Goal: Information Seeking & Learning: Learn about a topic

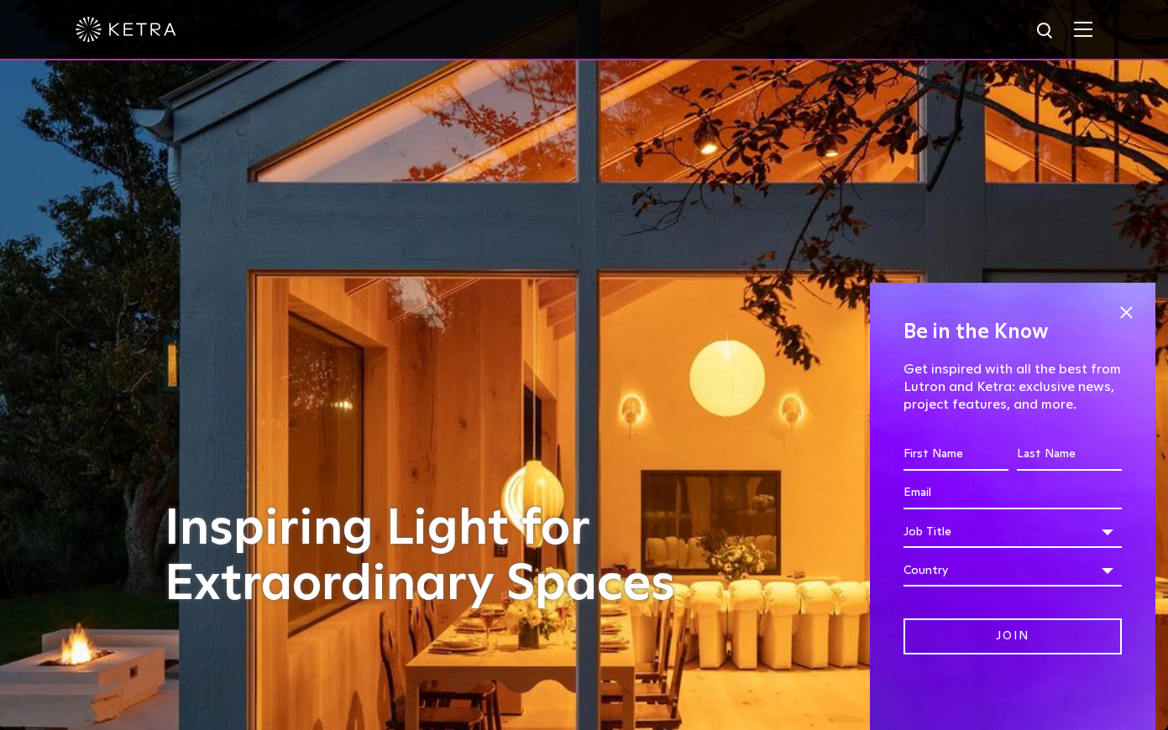
click at [129, 24] on img at bounding box center [126, 29] width 101 height 25
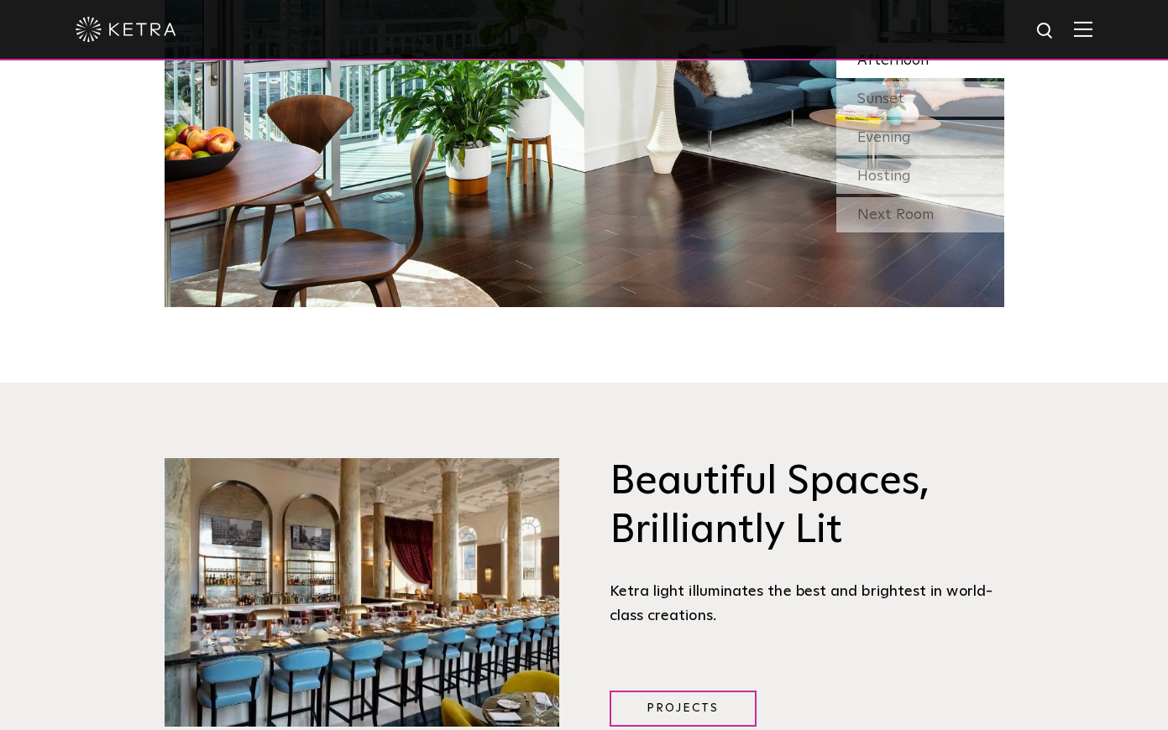
scroll to position [1834, 0]
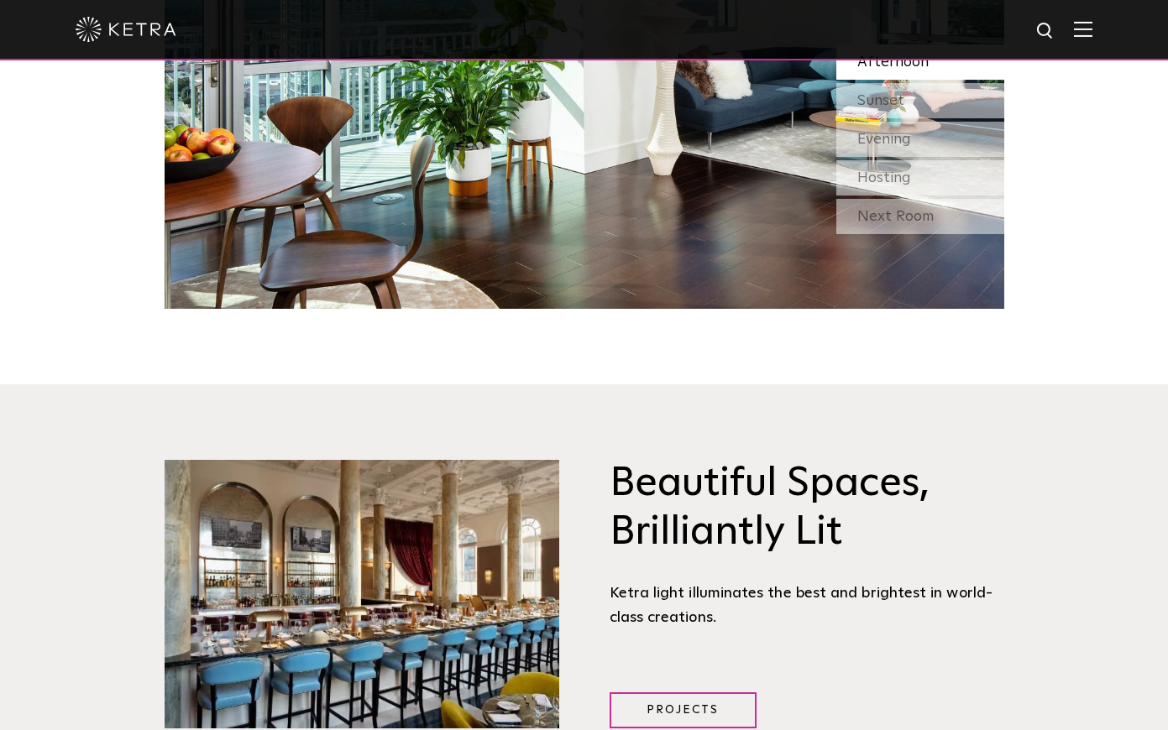
click at [1083, 33] on img at bounding box center [1083, 29] width 18 height 16
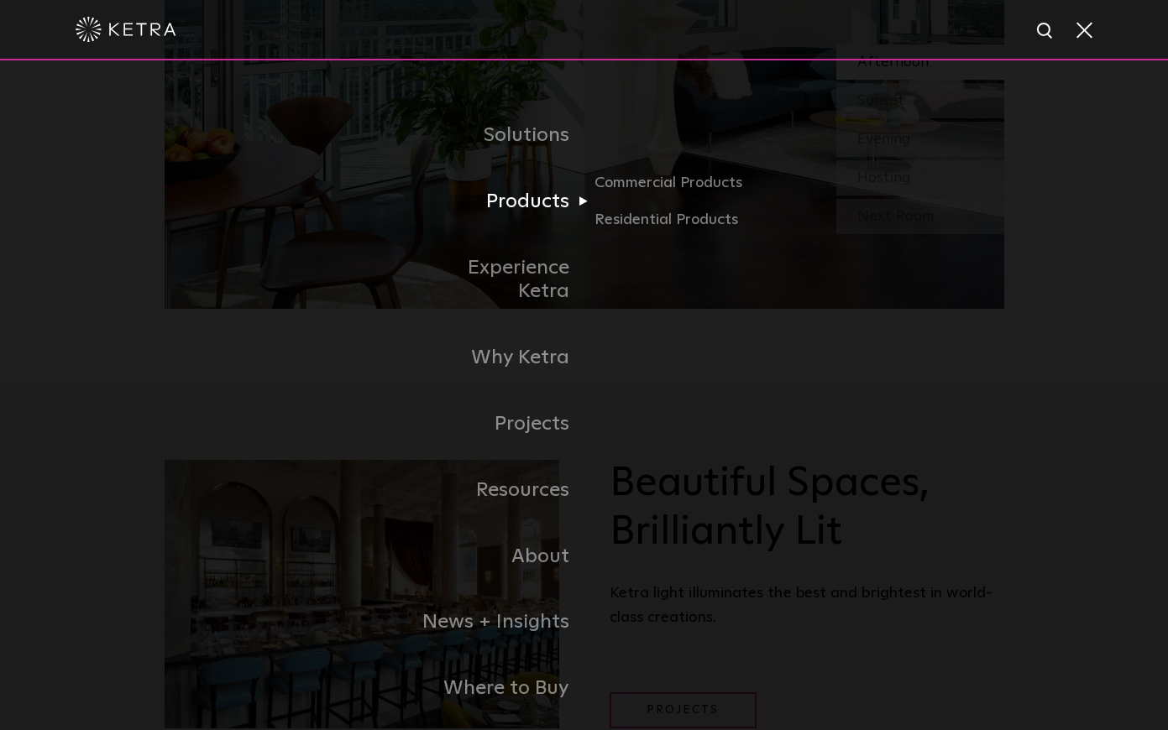
click at [562, 201] on link "Products" at bounding box center [498, 202] width 172 height 66
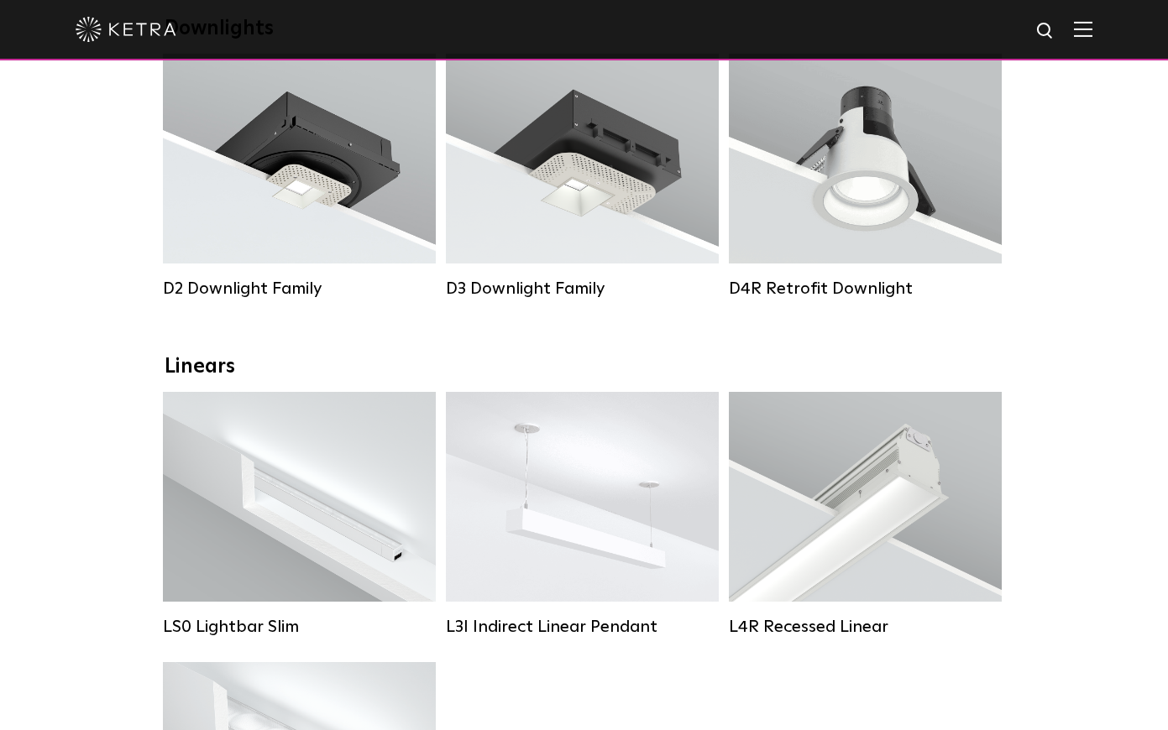
scroll to position [321, 0]
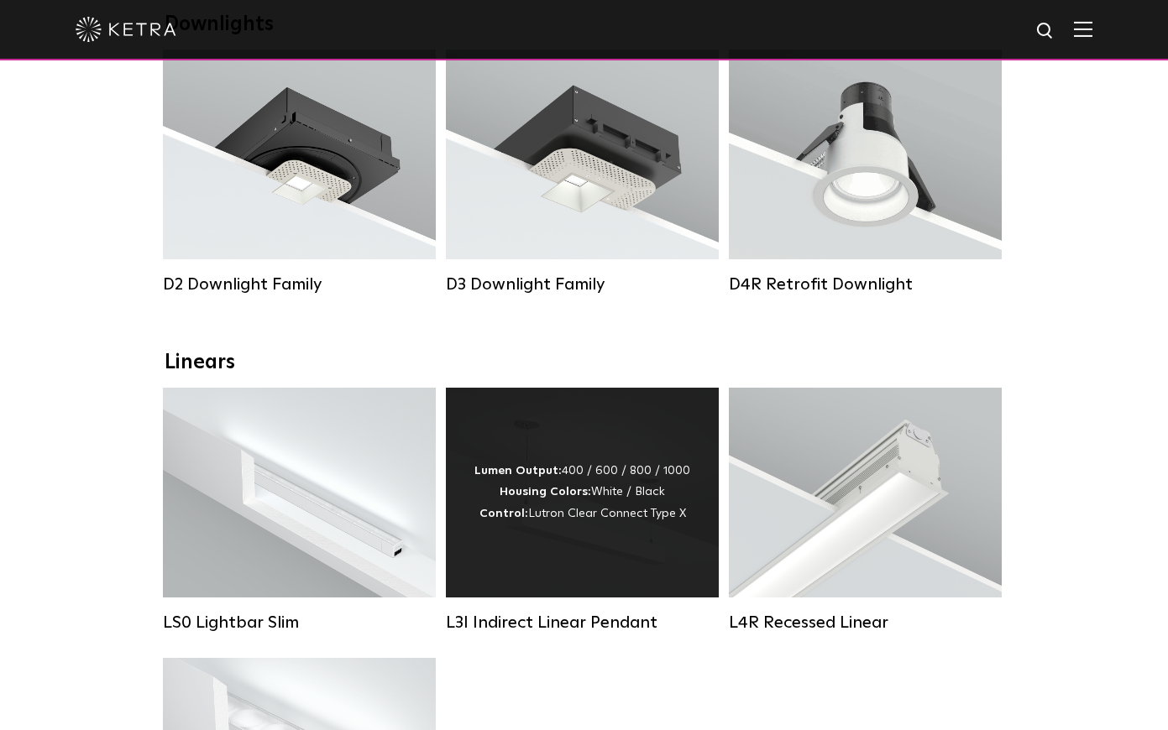
click at [448, 429] on div "Lumen Output: 400 / 600 / 800 / 1000 Housing Colors: White / Black Control: Lut…" at bounding box center [582, 493] width 273 height 210
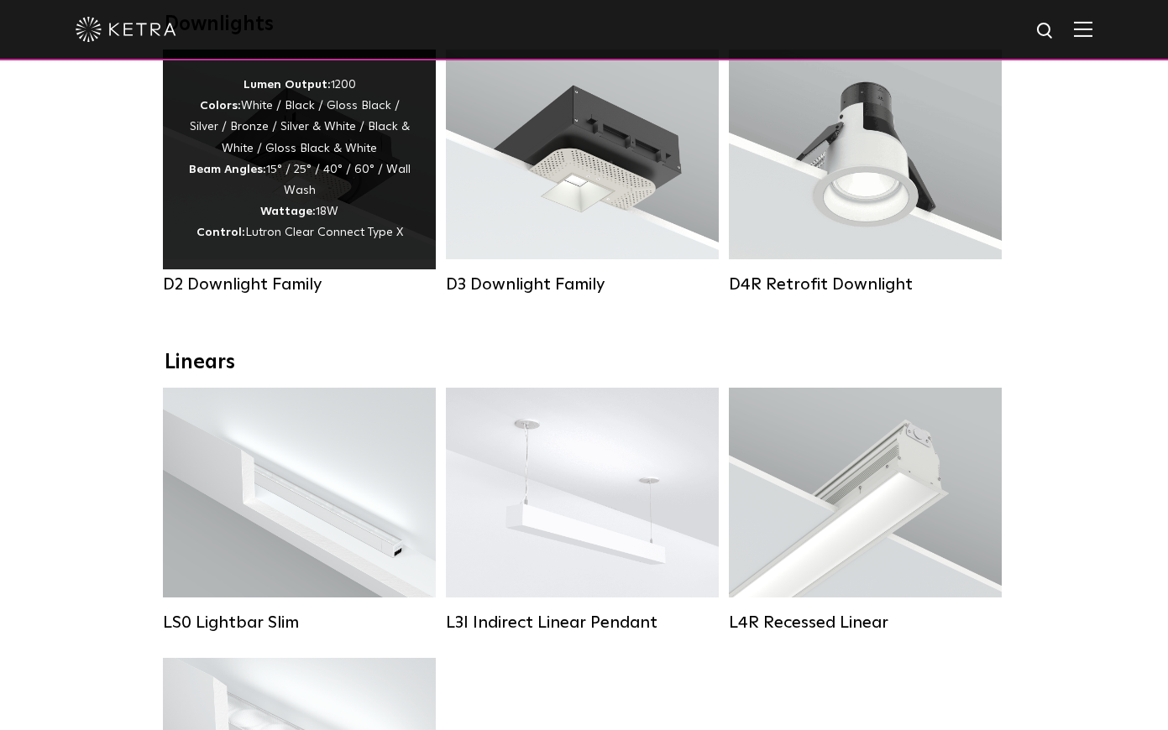
click at [237, 197] on div "Lumen Output: 1200 Colors: White / Black / Gloss Black / Silver / Bronze / Silv…" at bounding box center [299, 160] width 222 height 170
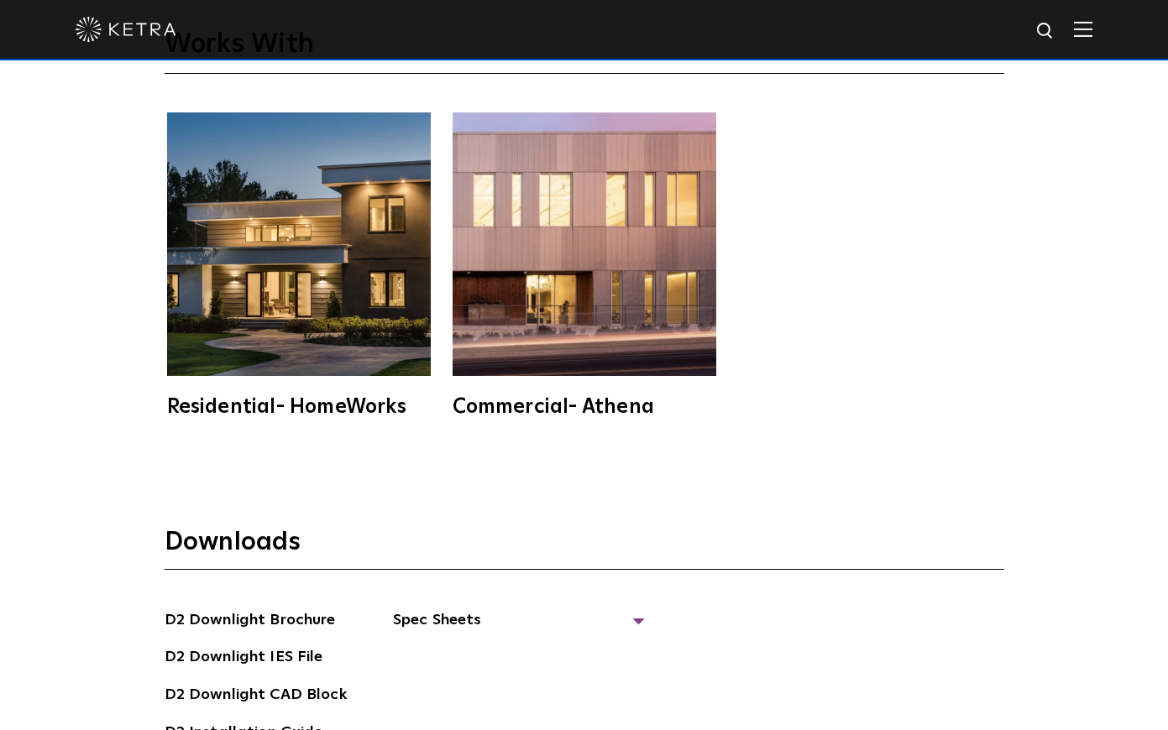
scroll to position [4264, 0]
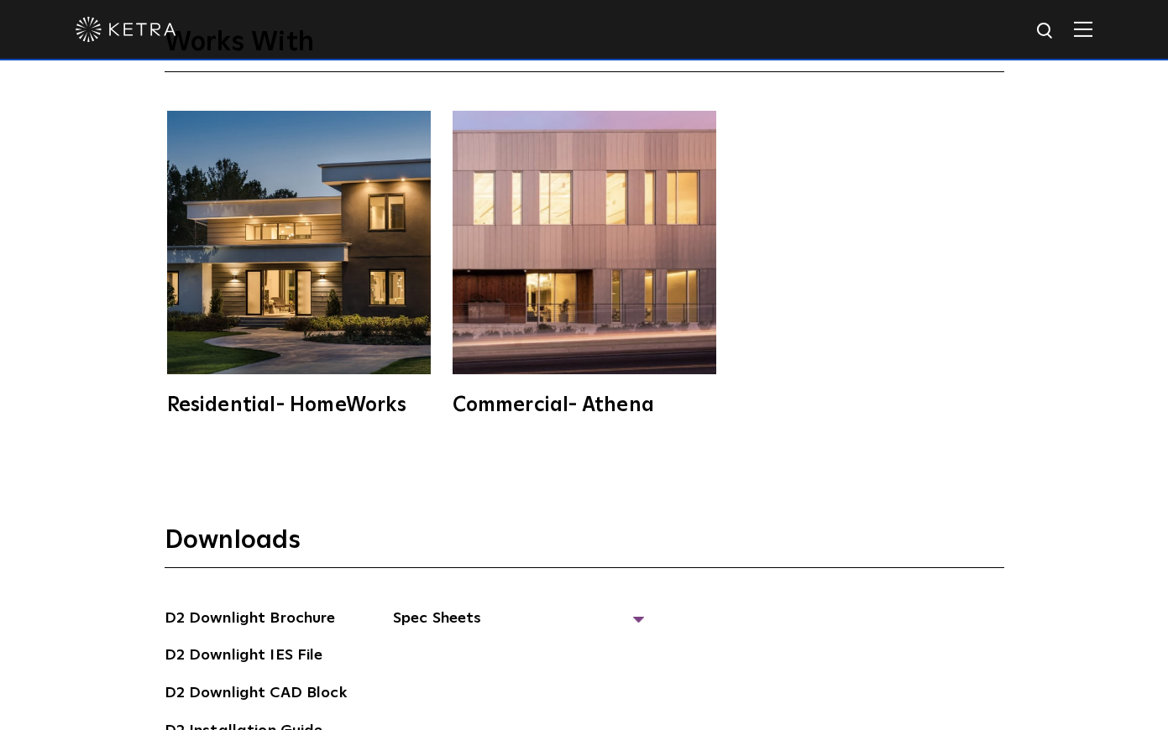
click at [546, 353] on img at bounding box center [584, 243] width 264 height 264
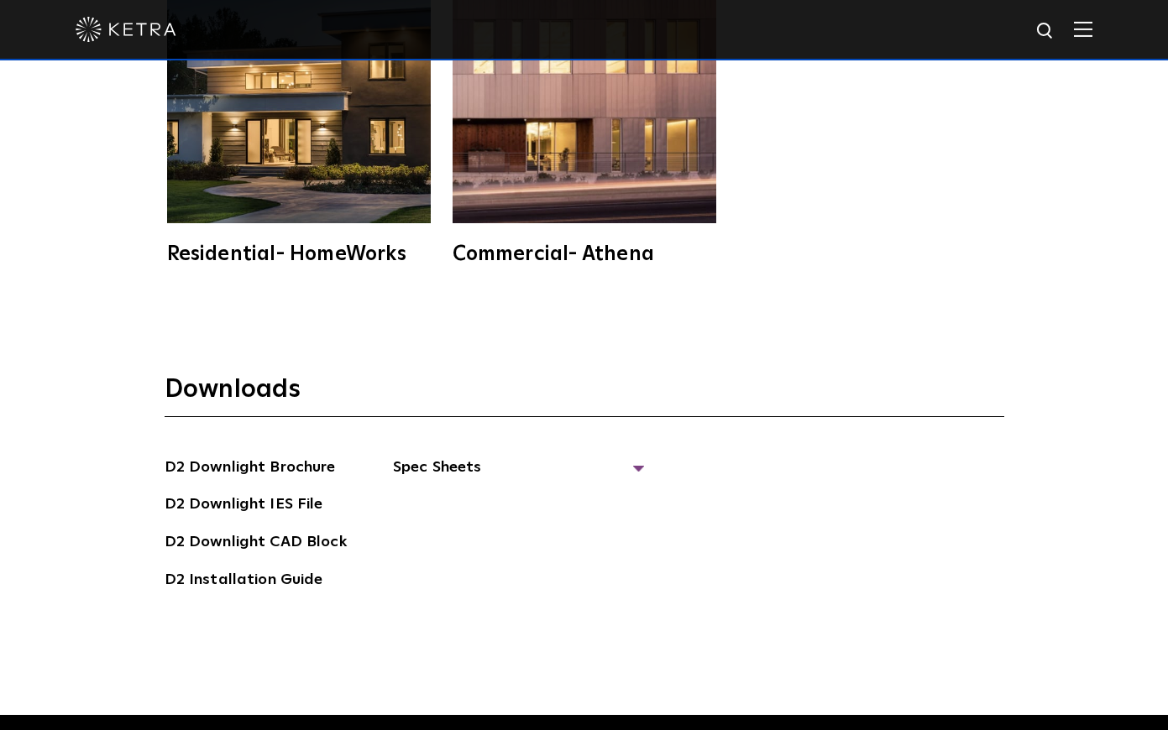
scroll to position [4421, 0]
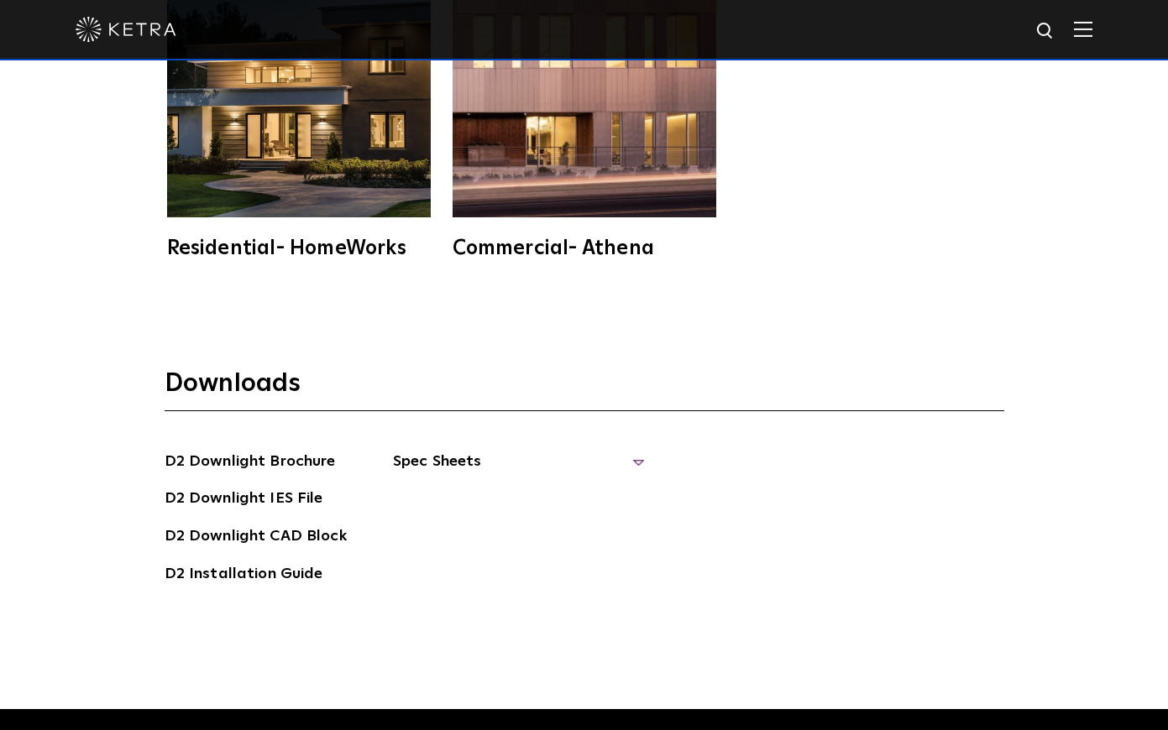
click at [449, 462] on span "Spec Sheets" at bounding box center [519, 468] width 252 height 37
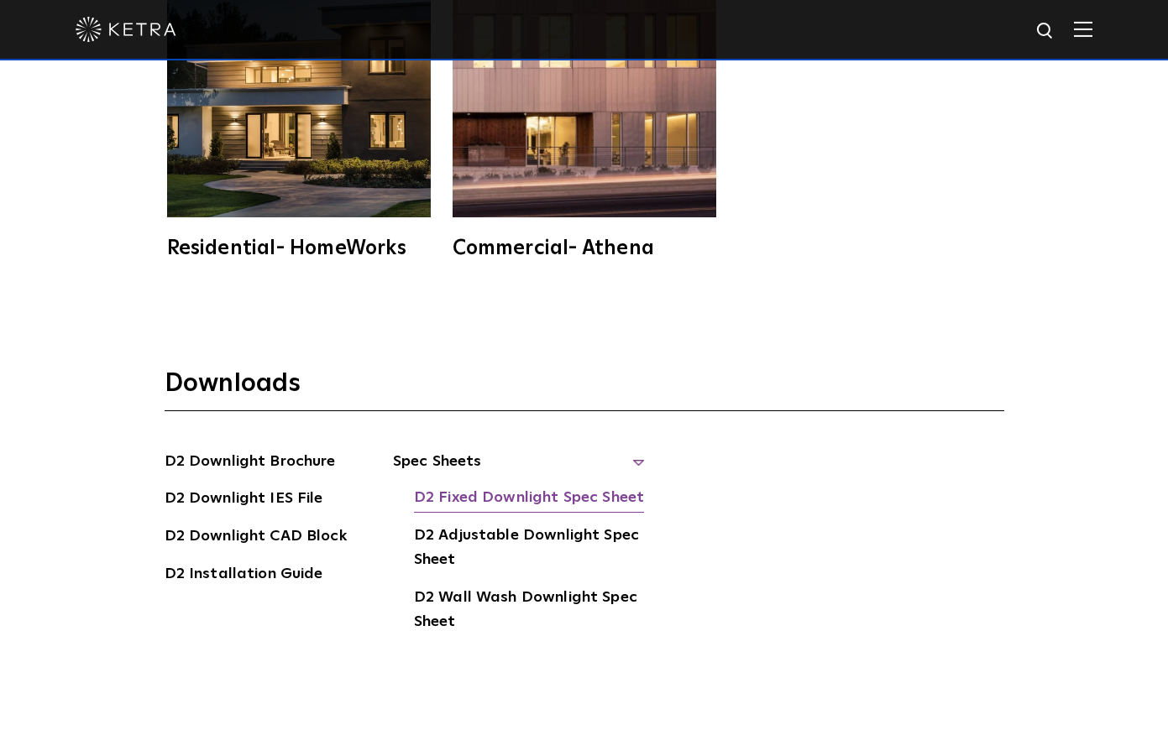
click at [500, 496] on link "D2 Fixed Downlight Spec Sheet" at bounding box center [529, 499] width 230 height 27
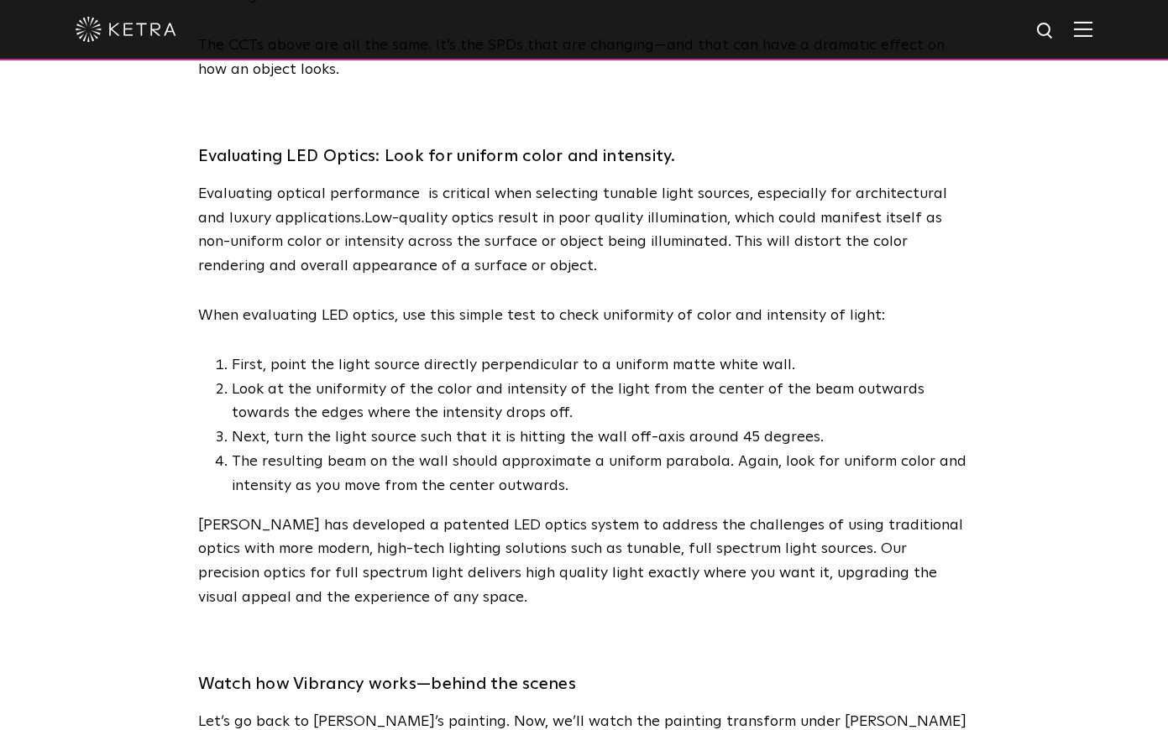
scroll to position [3536, 0]
